Goal: Transaction & Acquisition: Purchase product/service

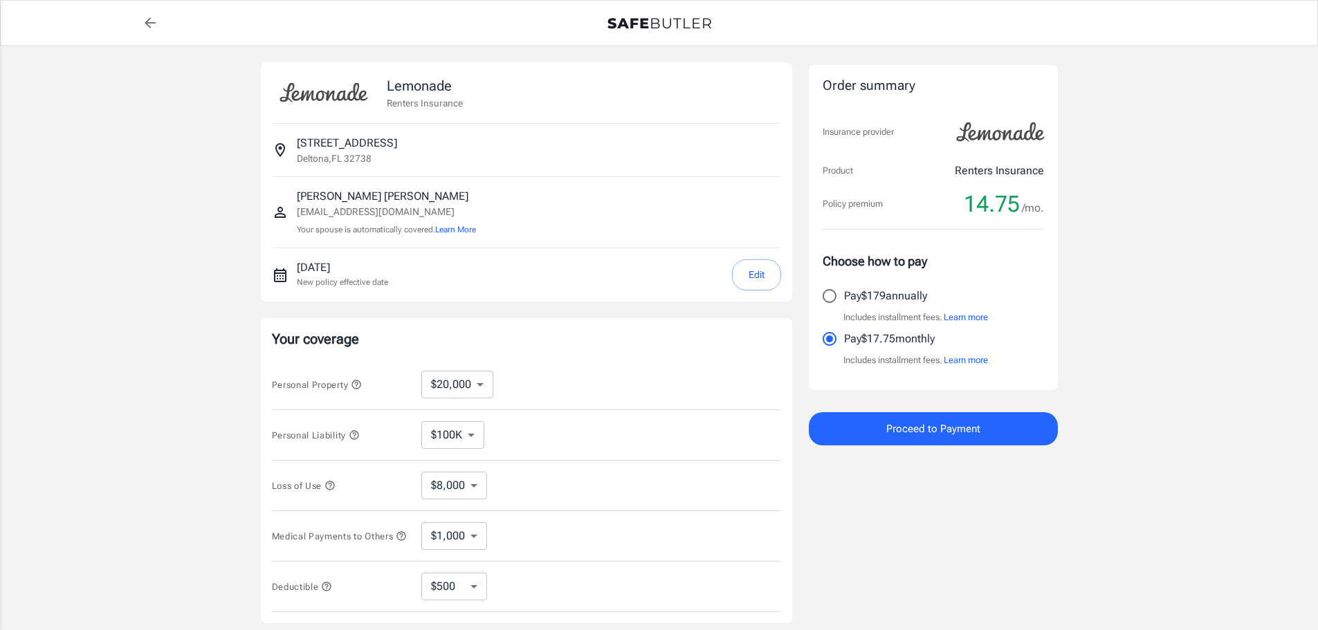
select select "20000"
select select "500"
click at [487, 388] on select "$10,000 $20,000 $30,000 $40,000 $50,000 $100K" at bounding box center [457, 385] width 72 height 28
select select "10000"
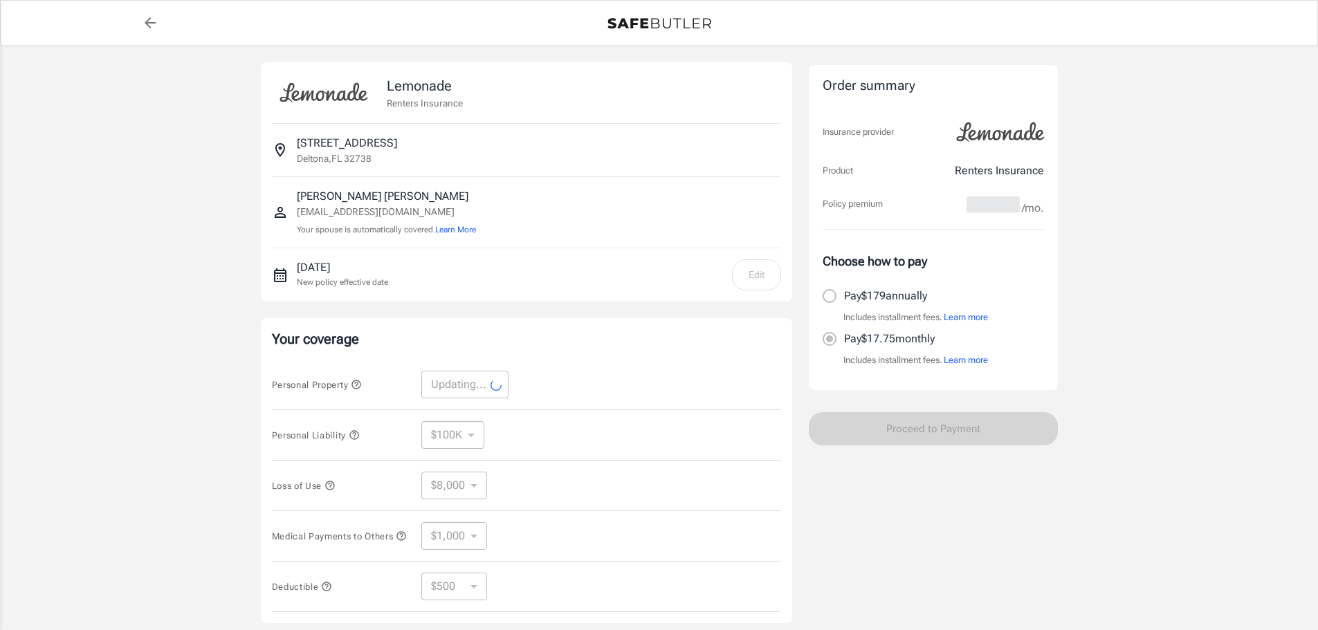
select select "10000"
select select "4000"
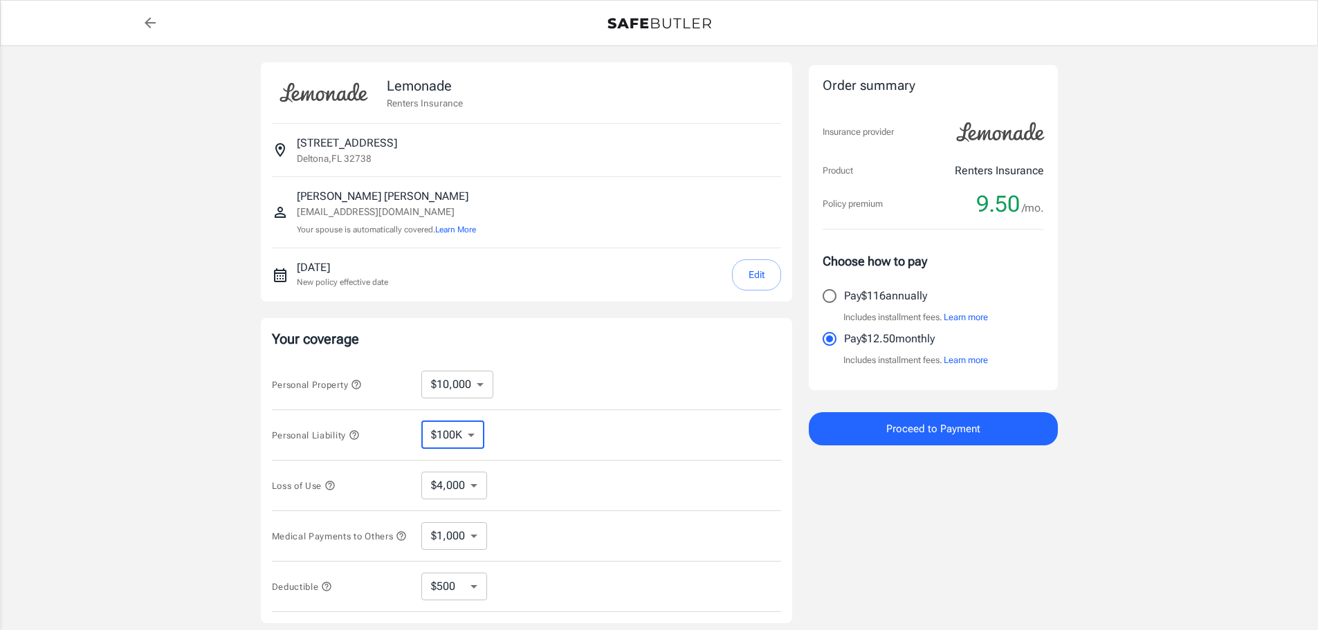
click at [475, 437] on select "$100K $200K $300K $400K $500K" at bounding box center [452, 435] width 63 height 28
click at [421, 421] on select "$100K $200K $300K $400K $500K" at bounding box center [452, 435] width 63 height 28
click at [476, 489] on select "$4,000" at bounding box center [454, 486] width 66 height 28
click at [480, 540] on select "$1,000 $2,000 $3,000 $4,000 $5,000" at bounding box center [454, 536] width 66 height 28
click at [421, 525] on select "$1,000 $2,000 $3,000 $4,000 $5,000" at bounding box center [454, 536] width 66 height 28
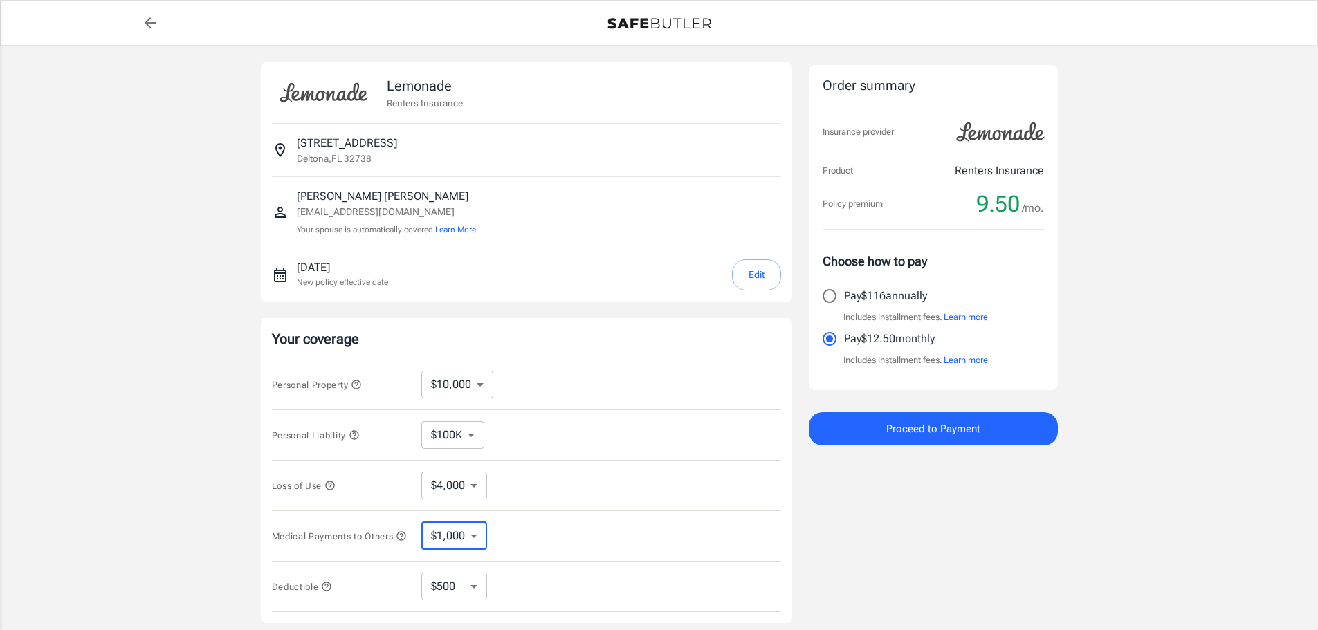
click at [533, 530] on div "Medical Payments to Others $1,000 $2,000 $3,000 $4,000 $5,000 ​" at bounding box center [526, 536] width 509 height 51
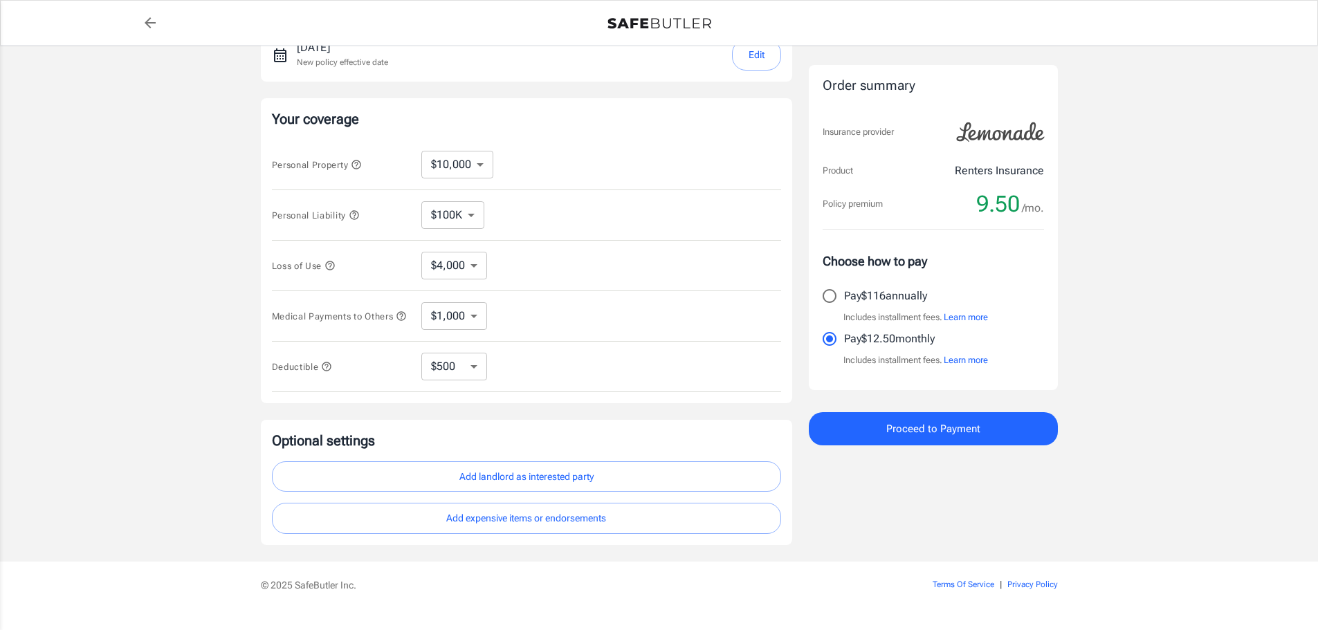
scroll to position [254, 0]
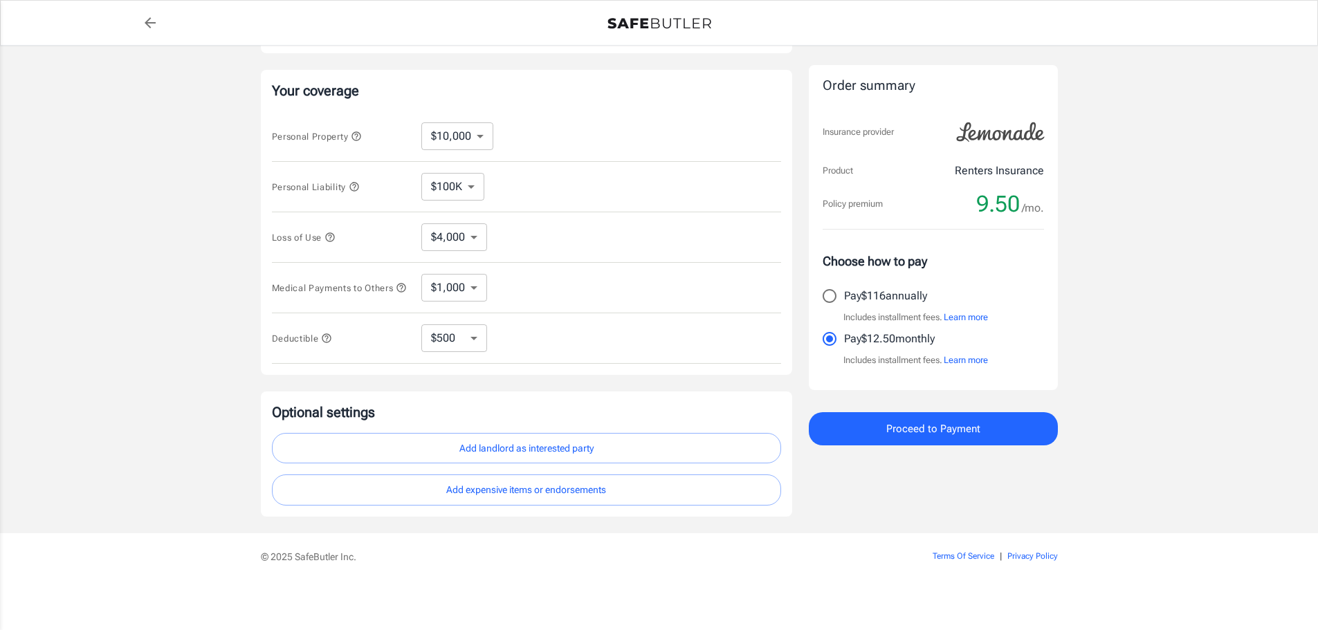
click at [999, 206] on span "9.50" at bounding box center [998, 204] width 44 height 28
click at [965, 361] on button "Learn more" at bounding box center [966, 361] width 44 height 14
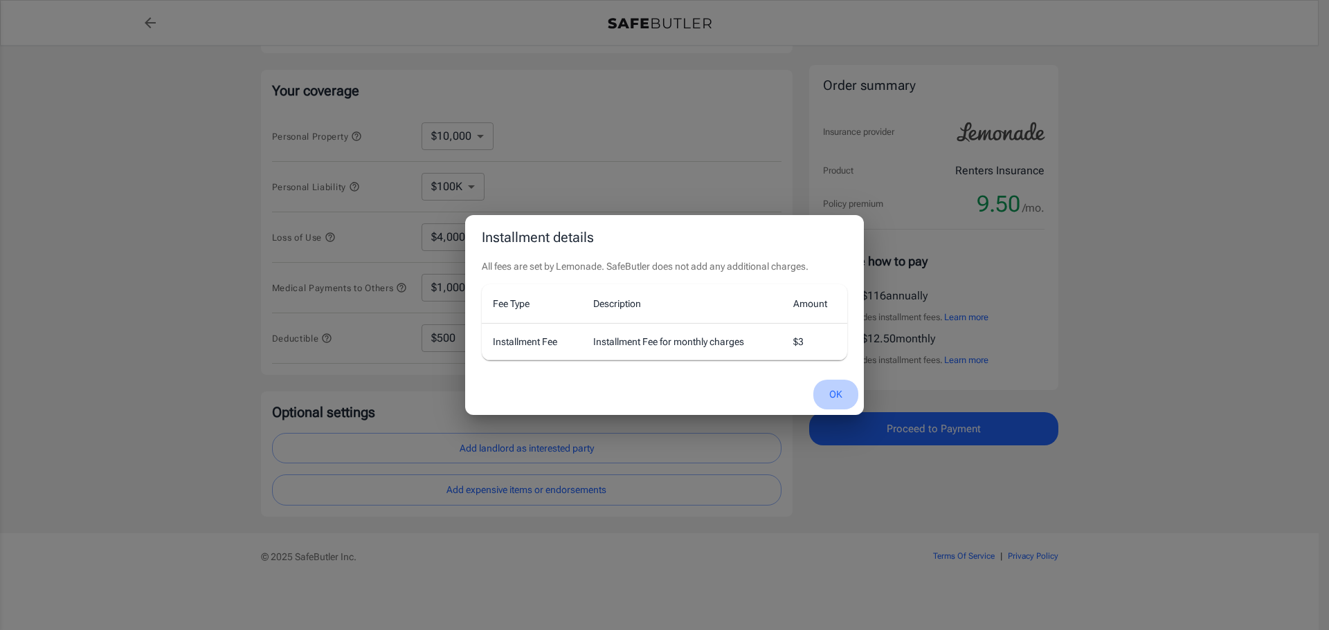
click at [828, 394] on button "OK" at bounding box center [835, 395] width 45 height 30
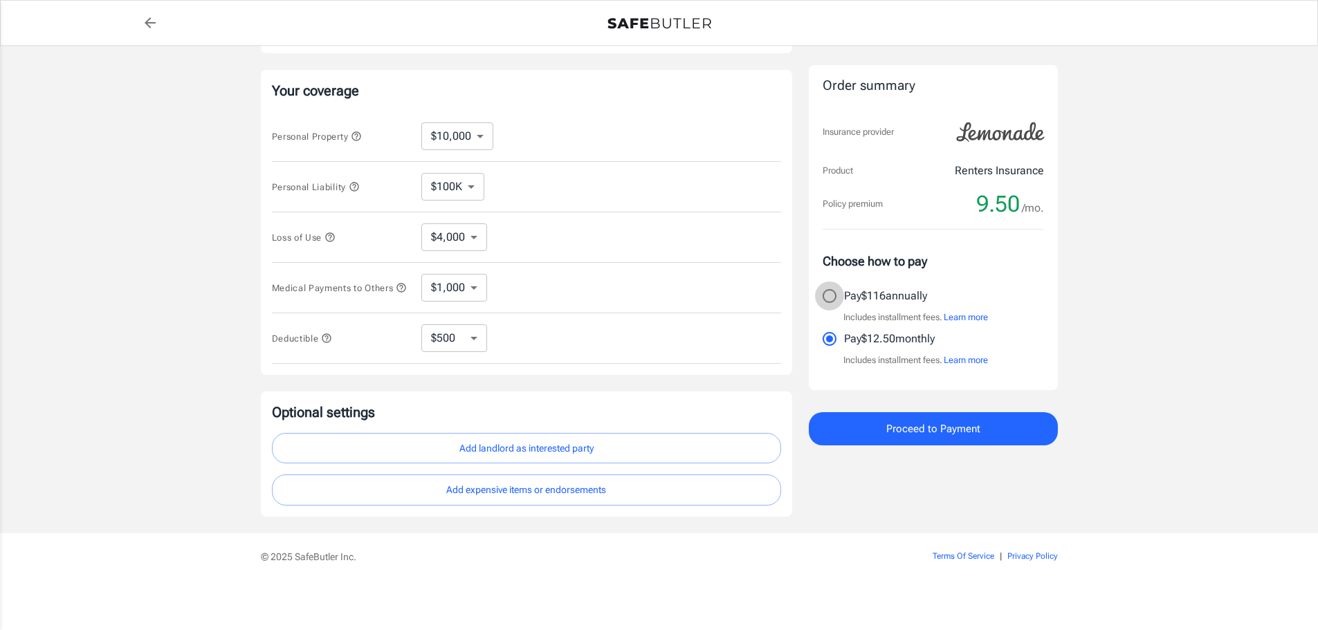
click at [831, 297] on input "Pay $116 annually" at bounding box center [829, 296] width 29 height 29
radio input "true"
click at [475, 345] on select "$250 $500 $1,000" at bounding box center [454, 339] width 66 height 28
select select "250"
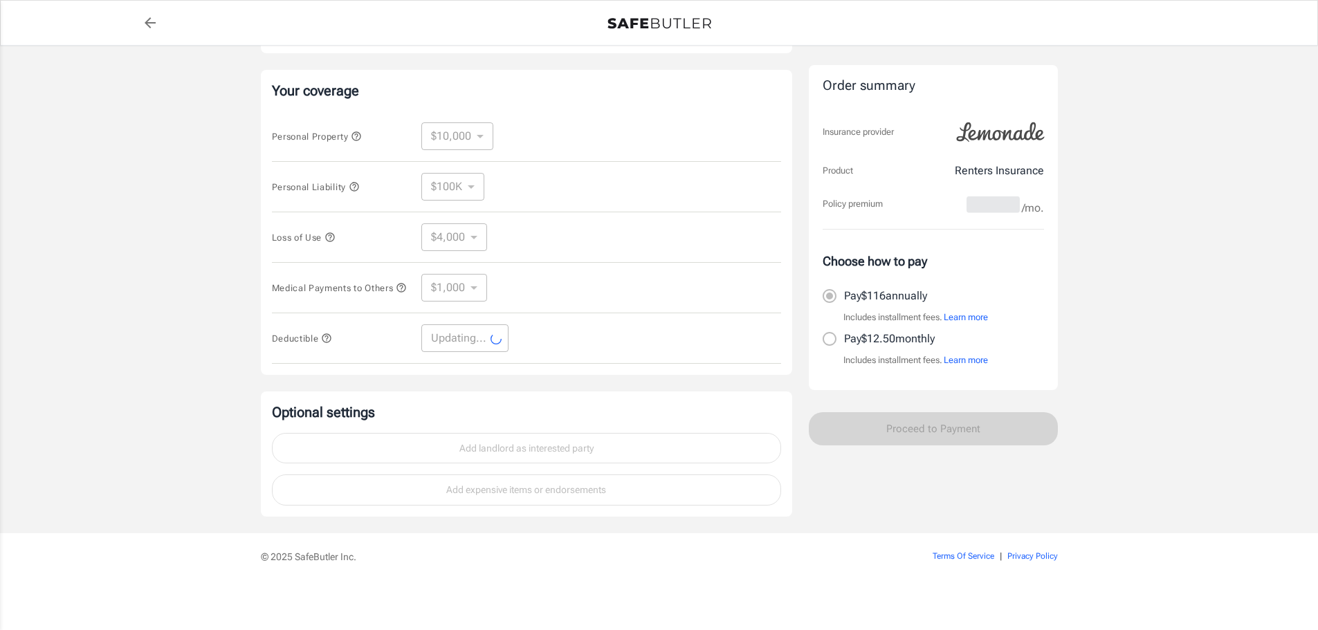
select select "250"
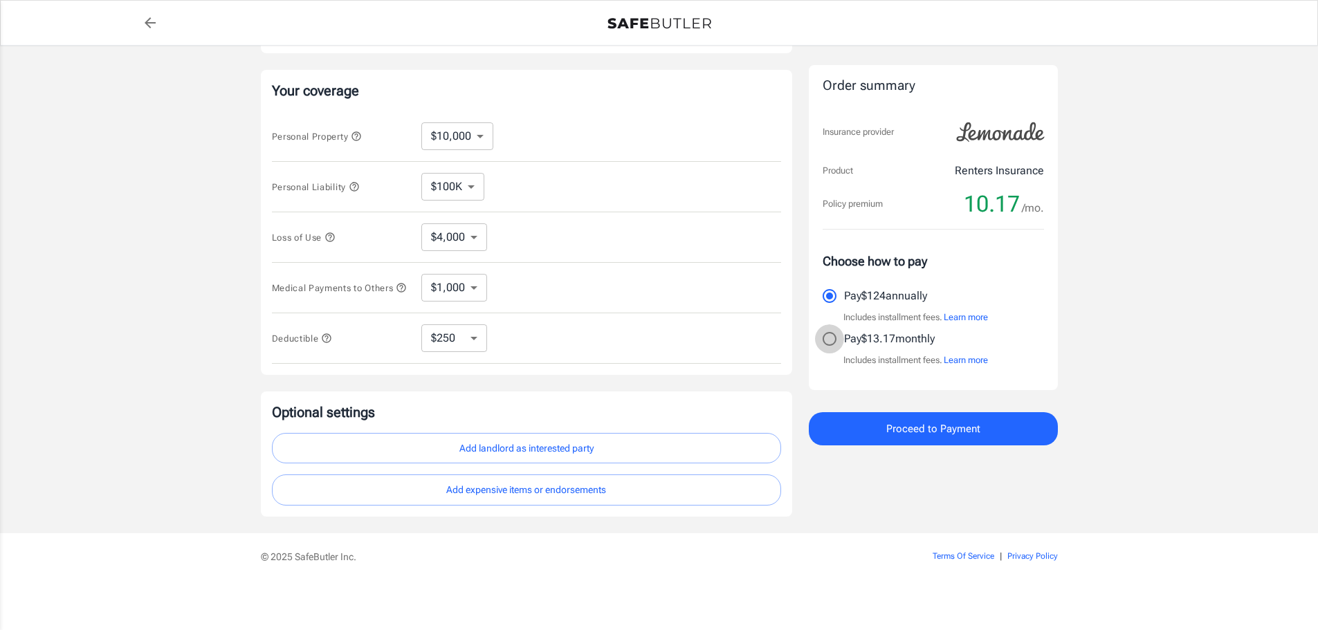
click at [832, 343] on input "Pay $13.17 monthly" at bounding box center [829, 339] width 29 height 29
radio input "true"
click at [355, 181] on icon "button" at bounding box center [354, 186] width 11 height 11
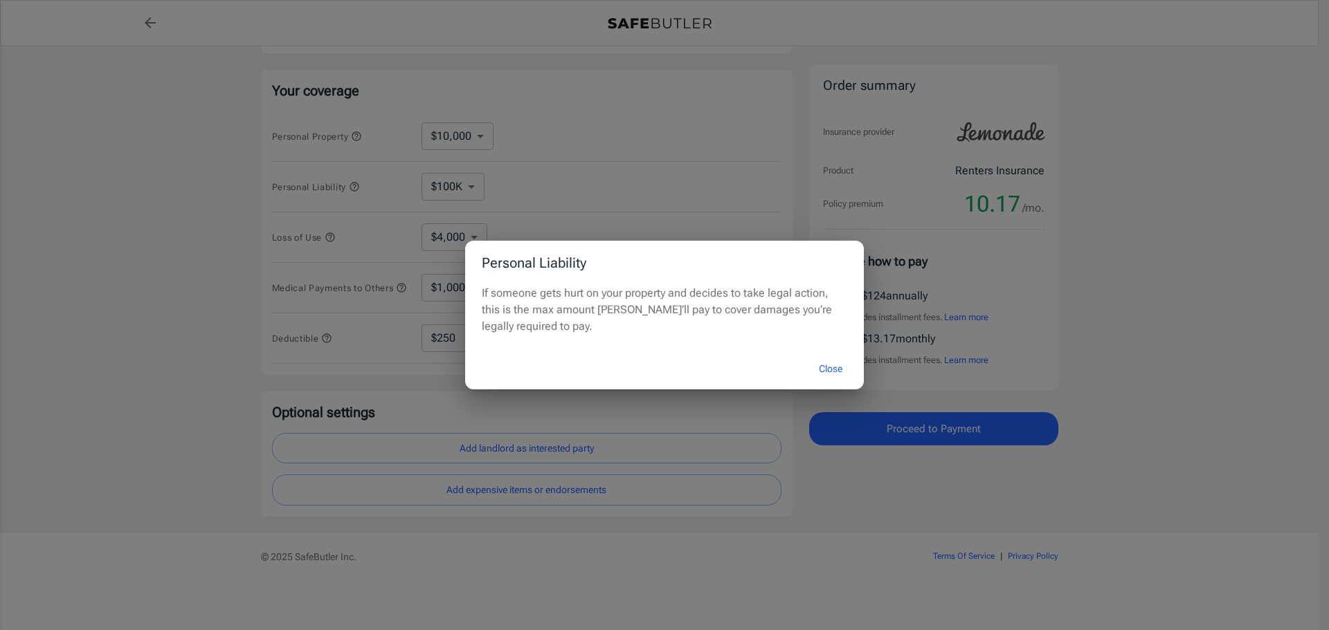
click at [185, 204] on div "Personal Liability If someone gets hurt on your property and decides to take le…" at bounding box center [664, 315] width 1329 height 630
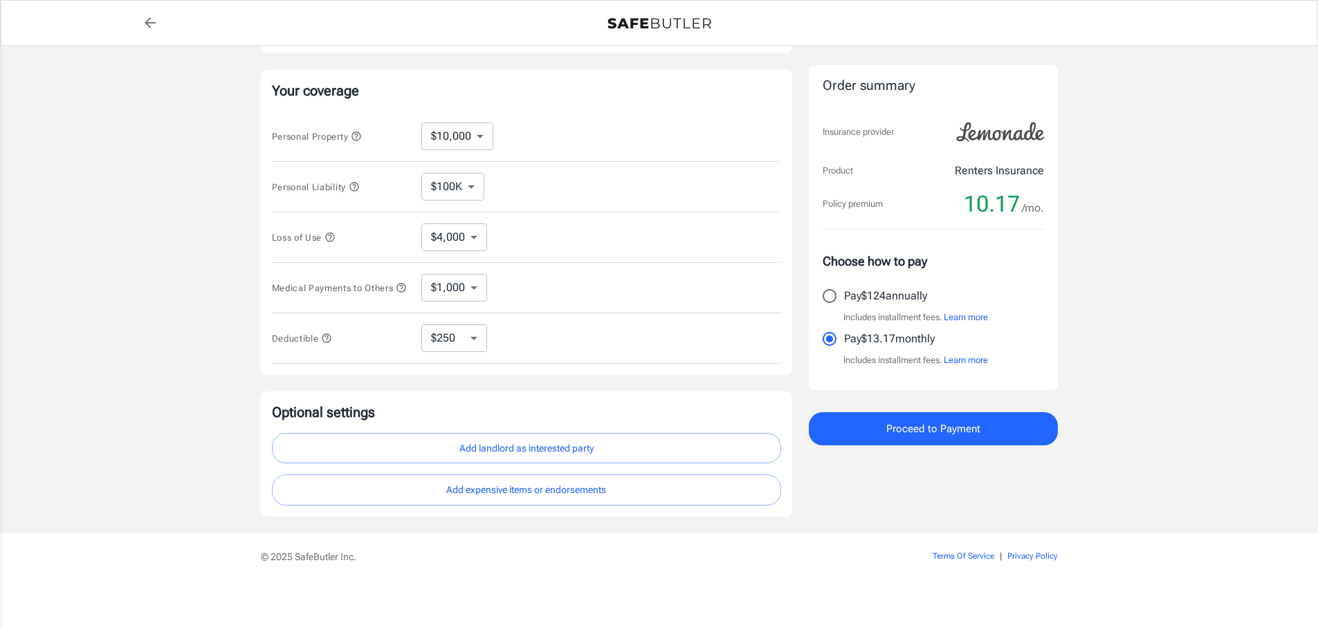
click at [330, 232] on icon "button" at bounding box center [330, 237] width 11 height 11
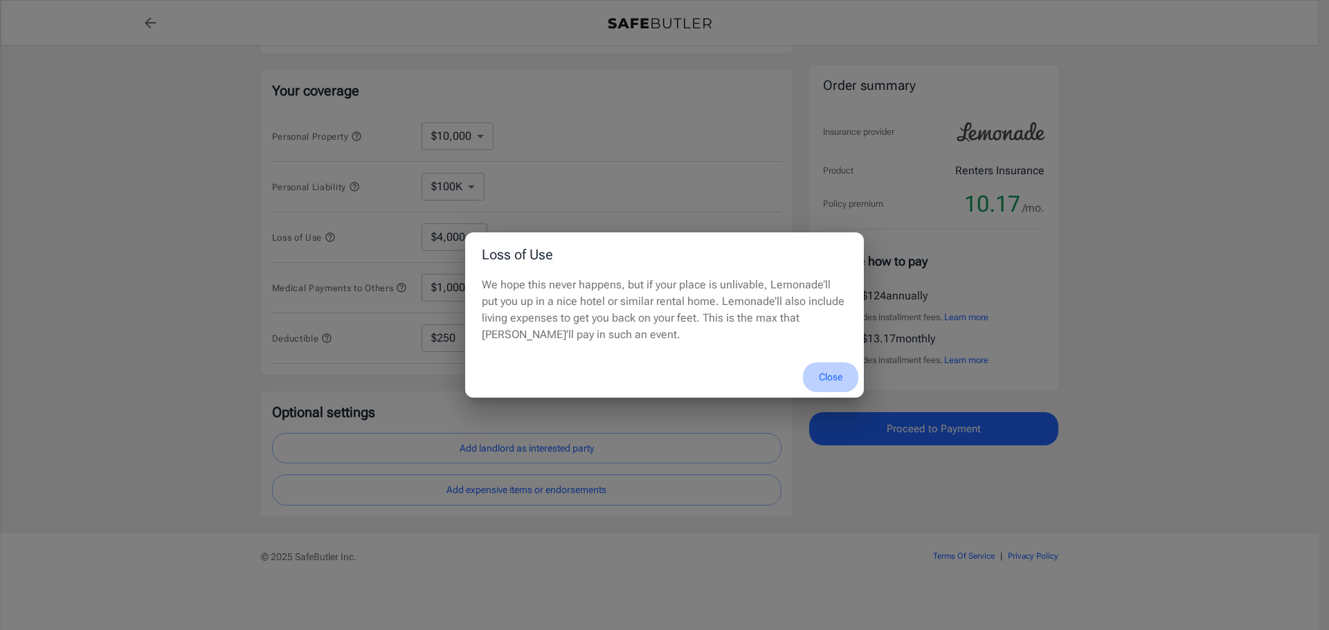
click at [835, 375] on button "Close" at bounding box center [830, 378] width 55 height 30
